Goal: Transaction & Acquisition: Book appointment/travel/reservation

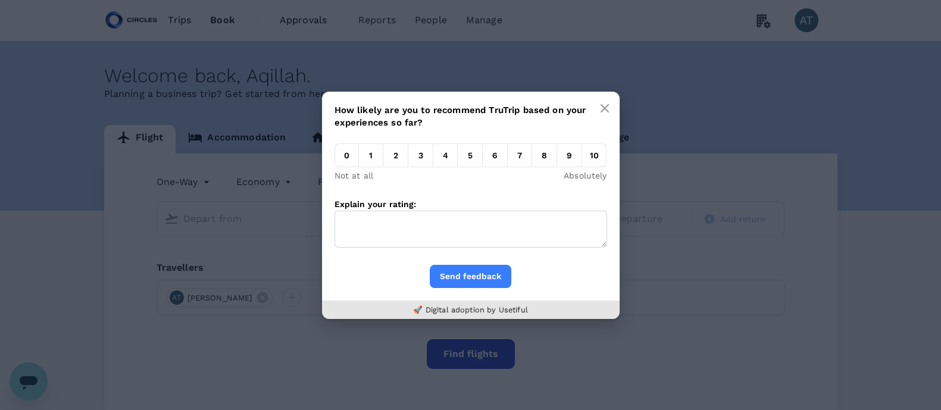
type input "business"
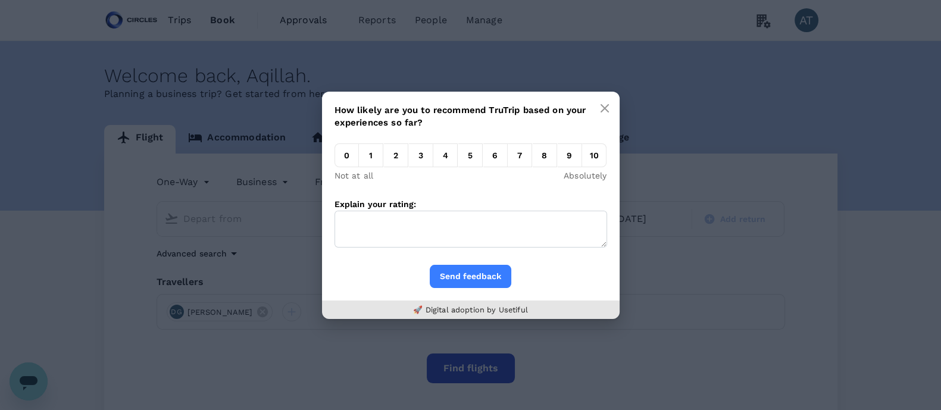
type input "Mexico City, Mexico (any)"
type input "Indira Gandhi Intl (DEL)"
click at [601, 100] on button "button" at bounding box center [605, 108] width 24 height 24
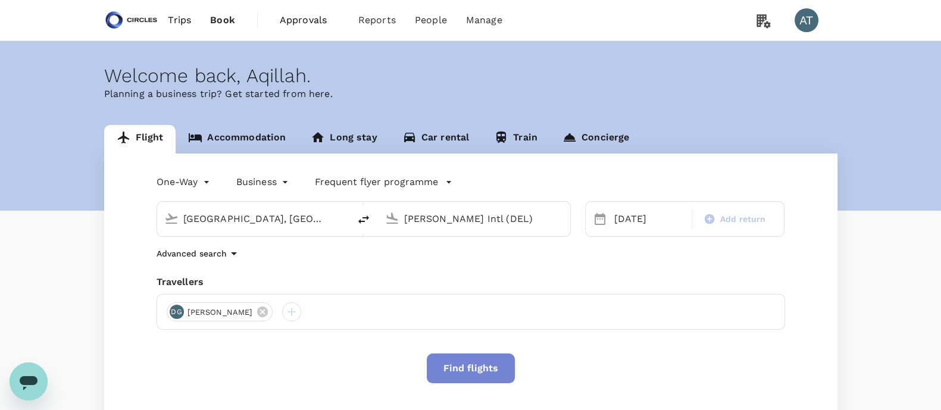
click at [489, 371] on button "Find flights" at bounding box center [471, 369] width 88 height 30
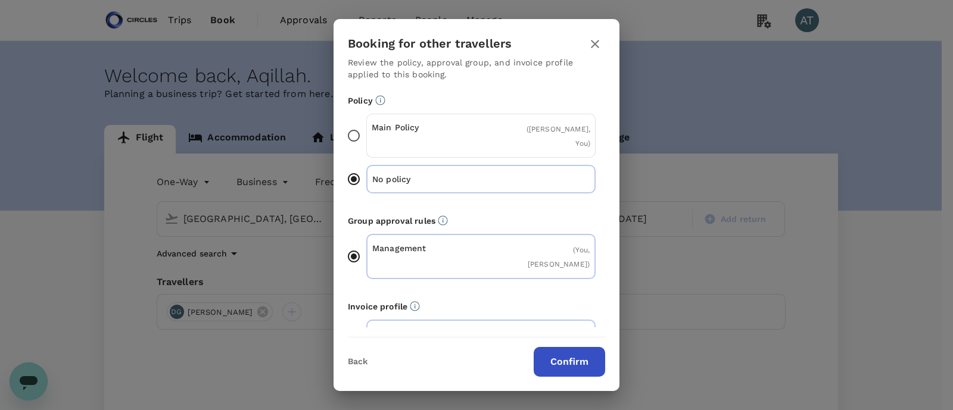
click at [572, 367] on button "Confirm" at bounding box center [568, 362] width 71 height 30
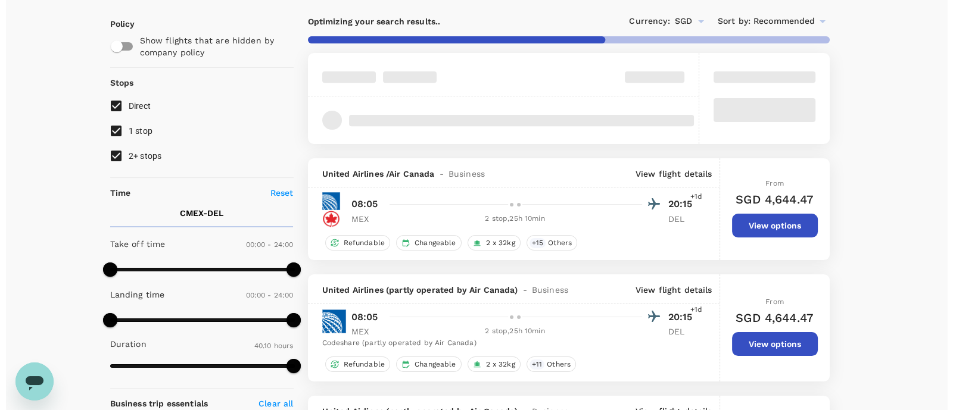
scroll to position [86, 0]
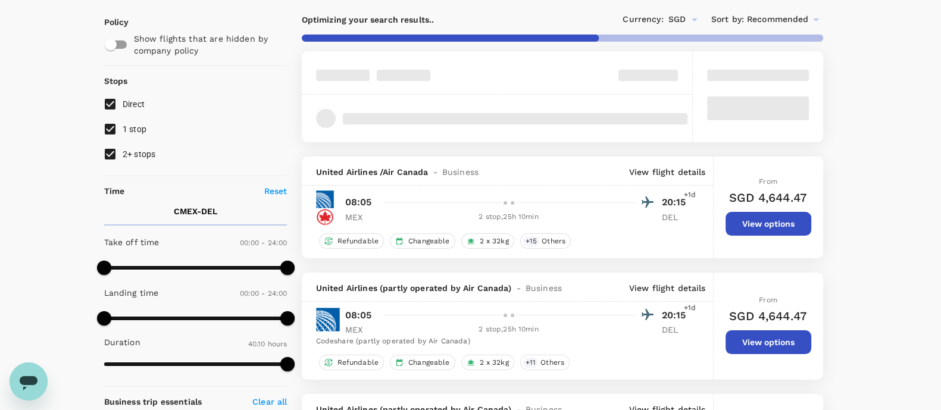
type input "2605"
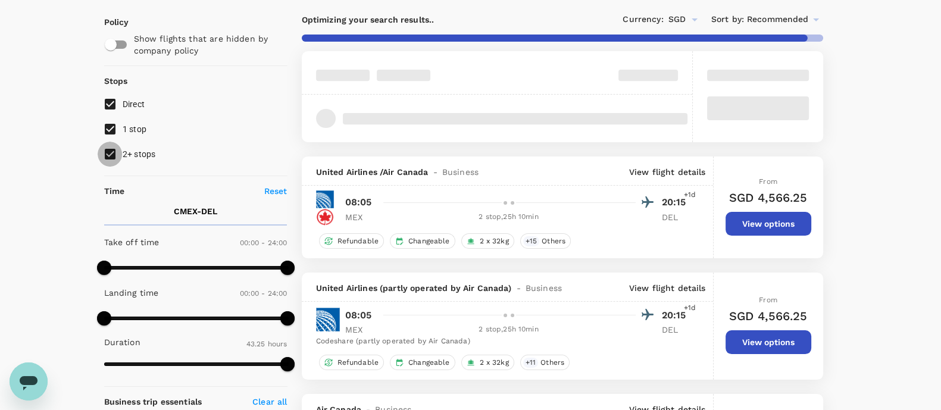
click at [112, 155] on input "2+ stops" at bounding box center [110, 154] width 25 height 25
checkbox input "false"
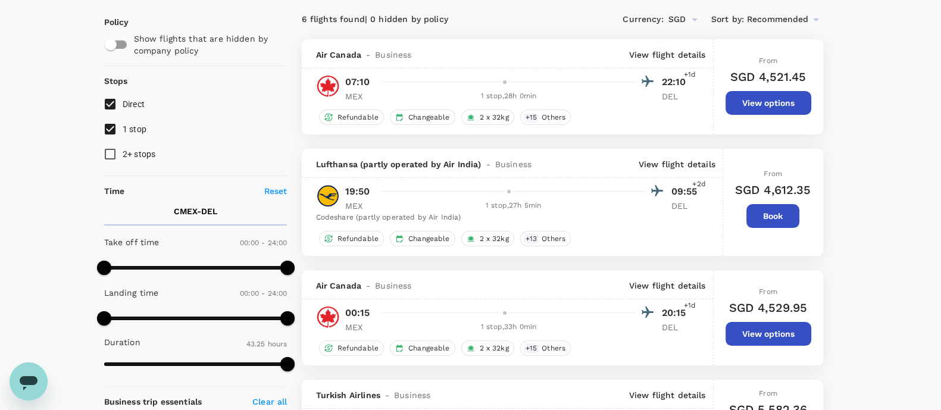
click at [672, 49] on p "View flight details" at bounding box center [667, 55] width 77 height 12
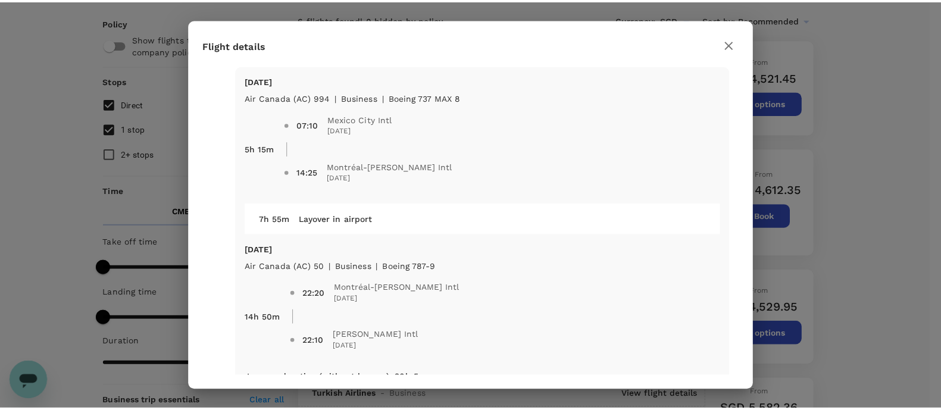
scroll to position [24, 0]
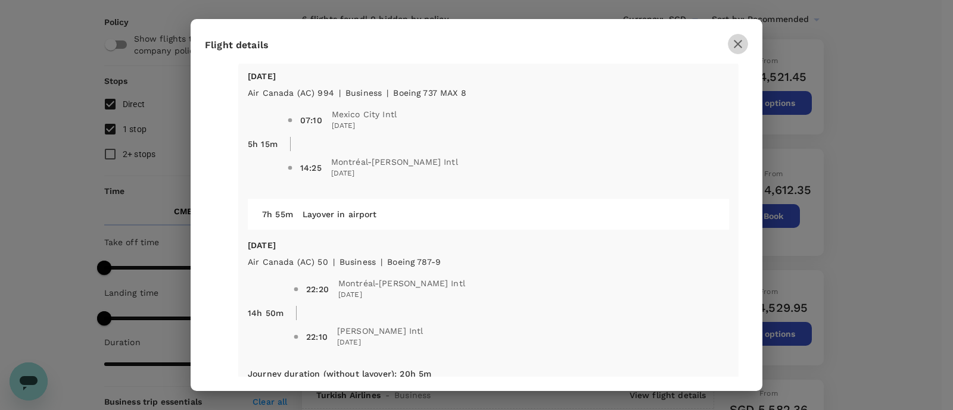
click at [737, 37] on icon "button" at bounding box center [737, 44] width 14 height 14
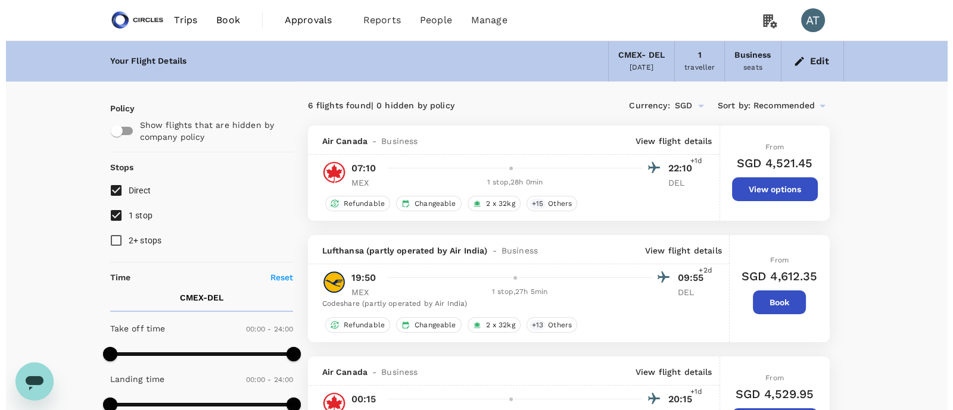
scroll to position [159, 0]
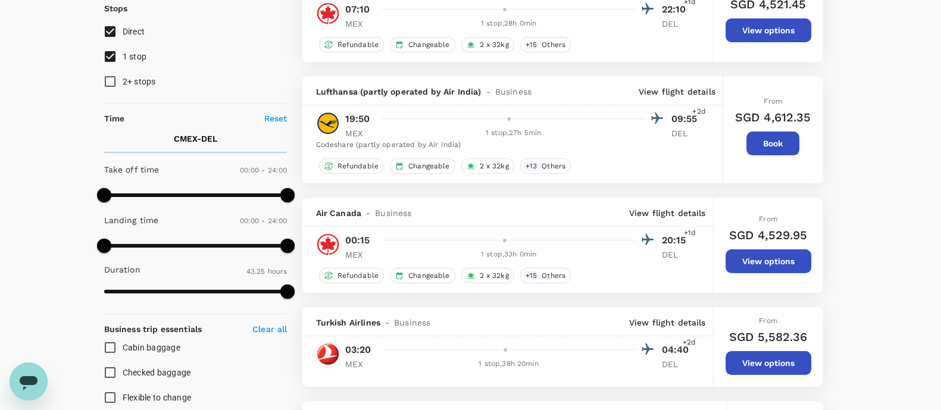
click at [667, 88] on p "View flight details" at bounding box center [677, 92] width 77 height 12
